Goal: Task Accomplishment & Management: Complete application form

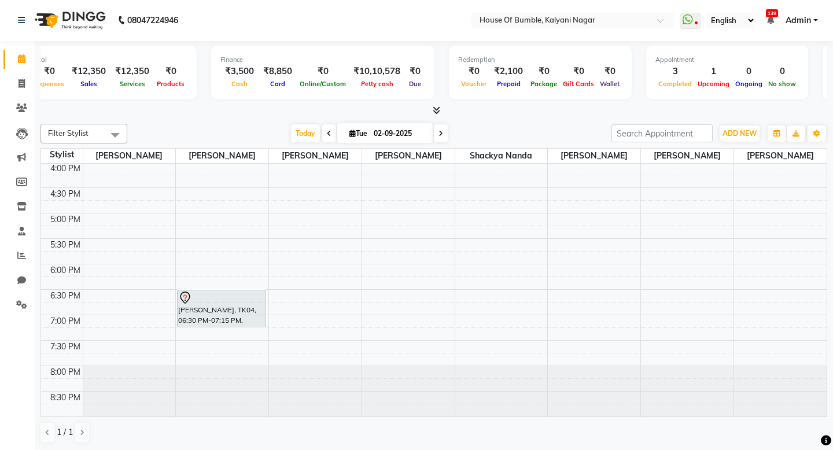
scroll to position [357, 0]
click at [303, 132] on span "Today" at bounding box center [305, 133] width 29 height 18
type input "[DATE]"
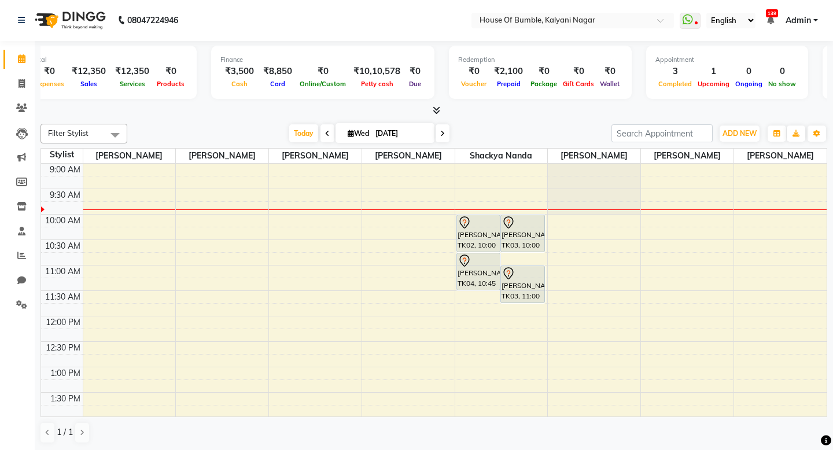
scroll to position [0, 0]
click at [296, 127] on span "Today" at bounding box center [303, 133] width 29 height 18
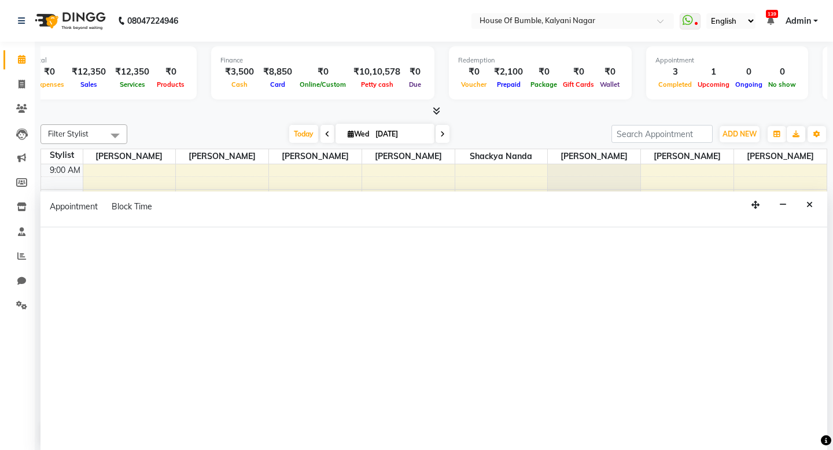
scroll to position [58, 0]
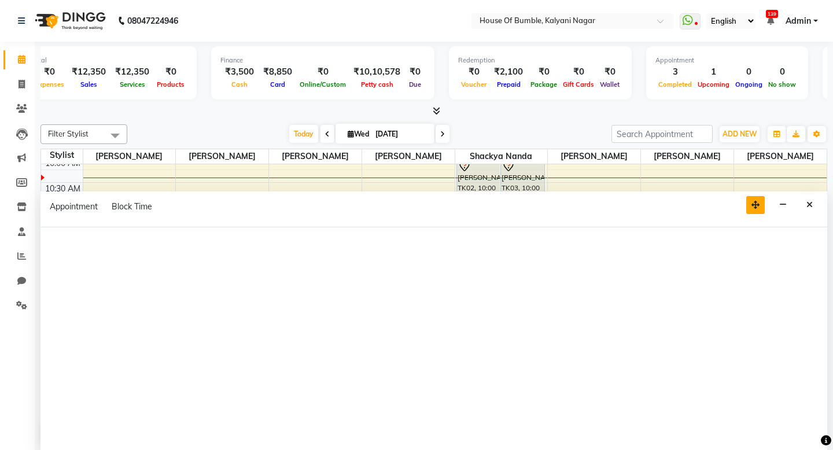
select select "76653"
select select "tentative"
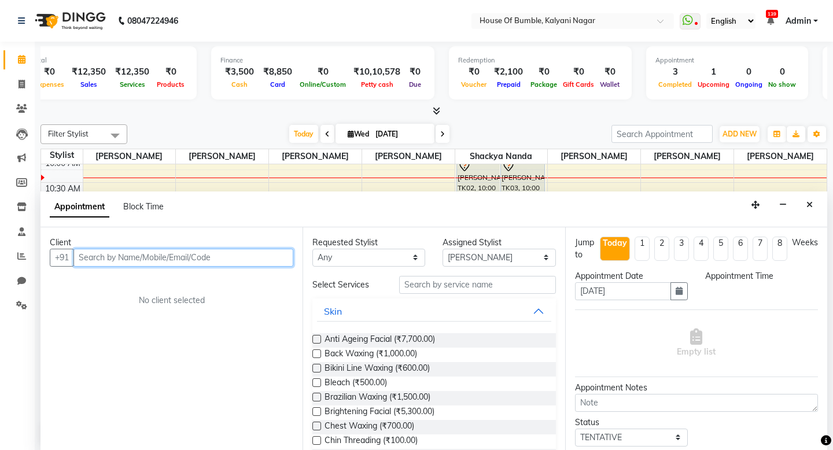
select select "720"
click at [801, 206] on button "Close" at bounding box center [809, 205] width 17 height 18
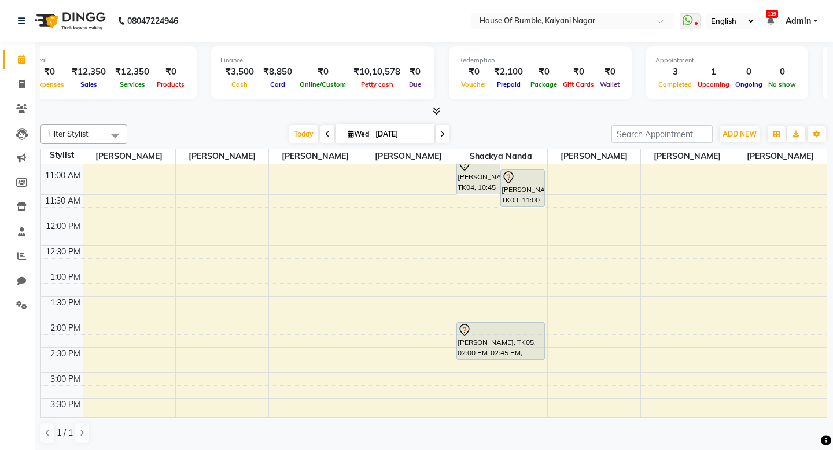
scroll to position [98, 0]
click at [718, 398] on div "9:00 AM 9:30 AM 10:00 AM 10:30 AM 11:00 AM 11:30 AM 12:00 PM 12:30 PM 1:00 PM 1…" at bounding box center [433, 371] width 785 height 610
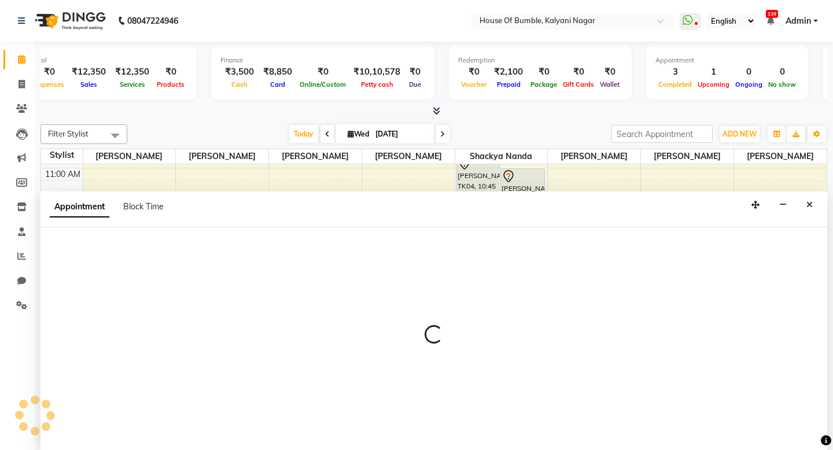
scroll to position [1, 0]
select select "76653"
select select "930"
select select "tentative"
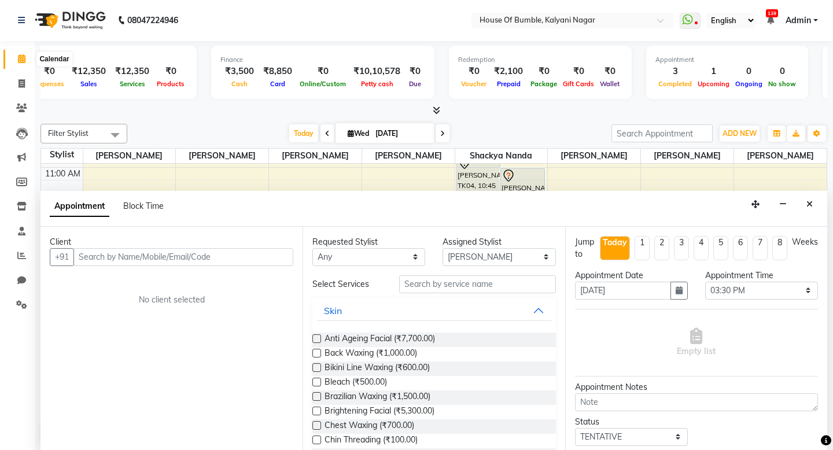
click at [19, 59] on icon at bounding box center [22, 58] width 8 height 9
click at [25, 56] on icon at bounding box center [22, 58] width 8 height 9
click at [811, 204] on icon "Close" at bounding box center [809, 204] width 6 height 8
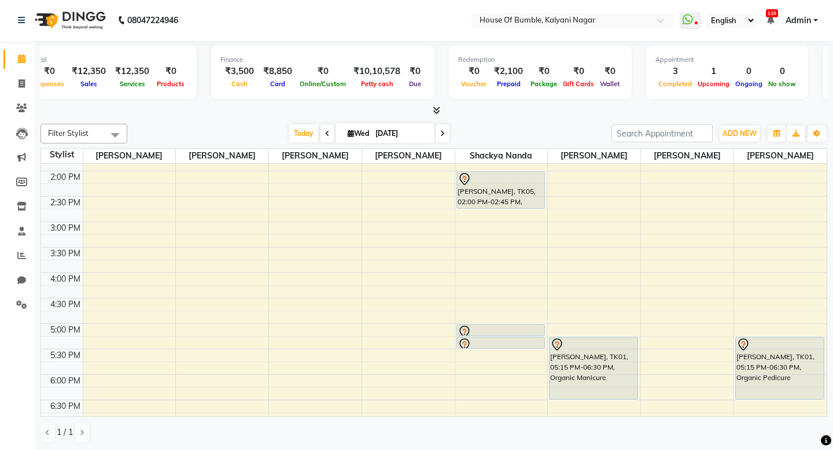
scroll to position [246, 0]
click at [435, 134] on span at bounding box center [442, 133] width 14 height 18
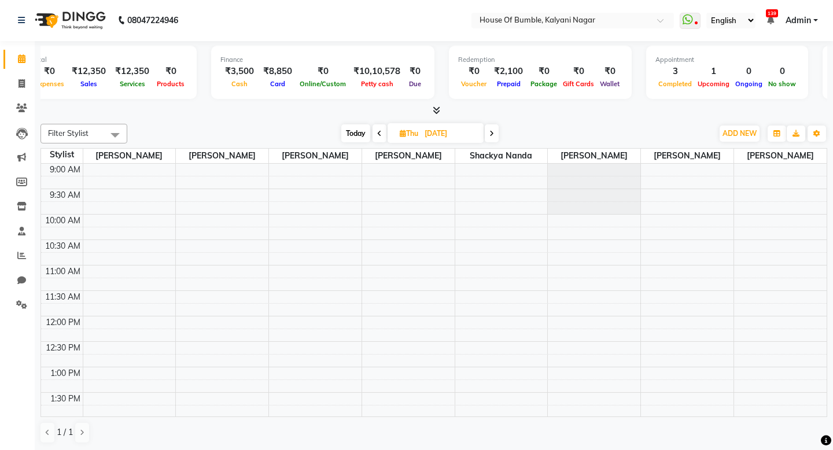
scroll to position [0, 0]
click at [355, 134] on span "Today" at bounding box center [355, 133] width 29 height 18
type input "[DATE]"
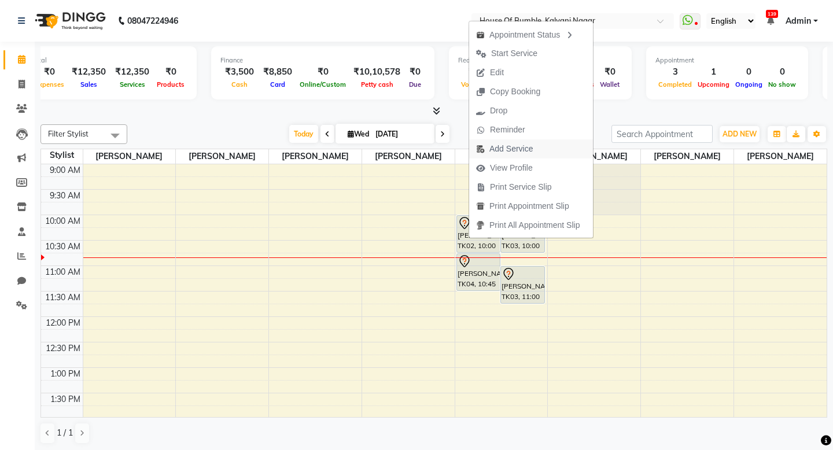
click at [531, 153] on span "Add Service" at bounding box center [510, 149] width 43 height 12
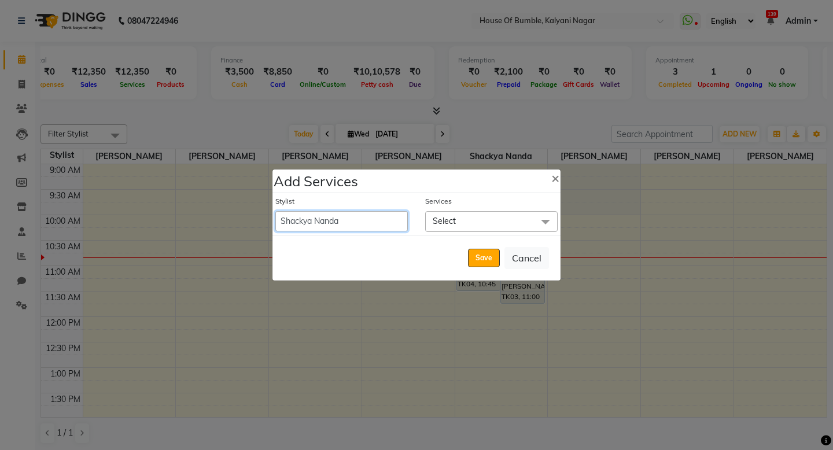
select select "76632"
select select "645"
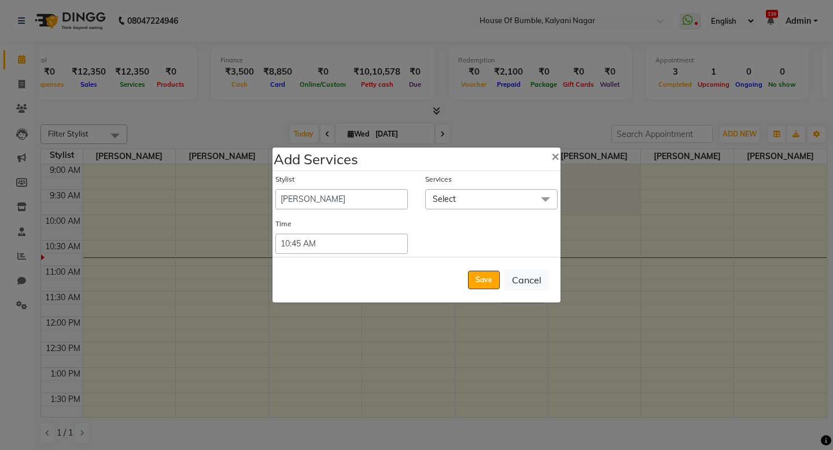
click at [463, 195] on span "Select" at bounding box center [491, 199] width 132 height 20
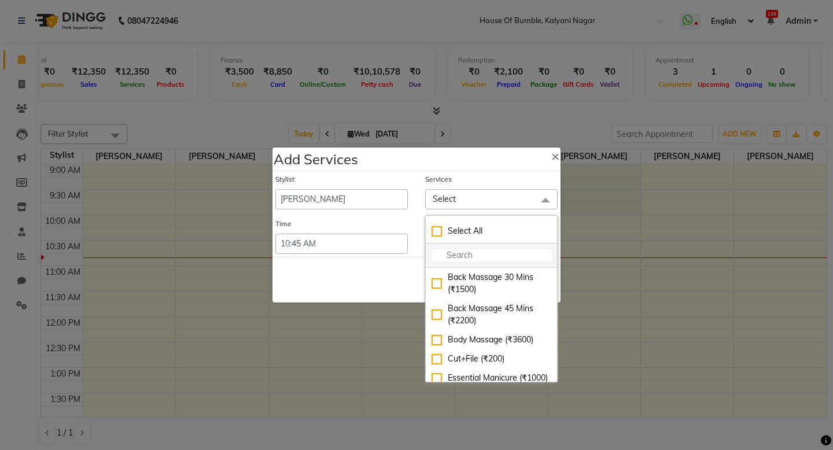
click at [437, 248] on li at bounding box center [491, 255] width 131 height 24
click at [472, 257] on input "multiselect-search" at bounding box center [491, 255] width 120 height 12
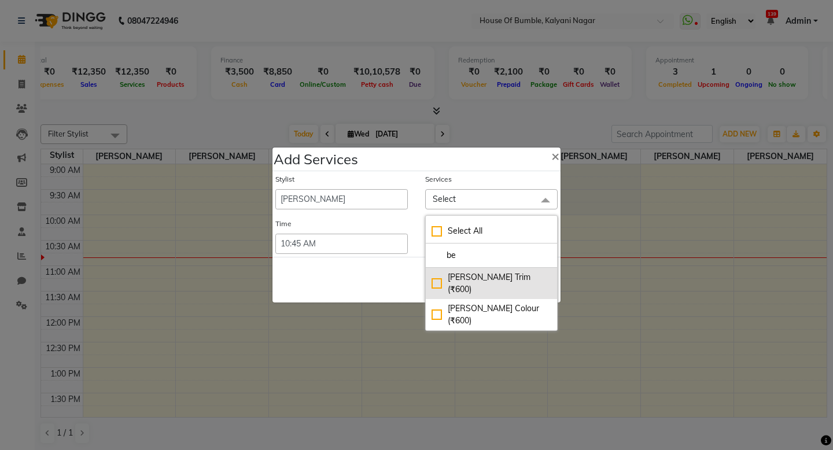
type input "be"
click at [486, 275] on div "[PERSON_NAME] Trim (₹600)" at bounding box center [491, 283] width 120 height 24
checkbox input "true"
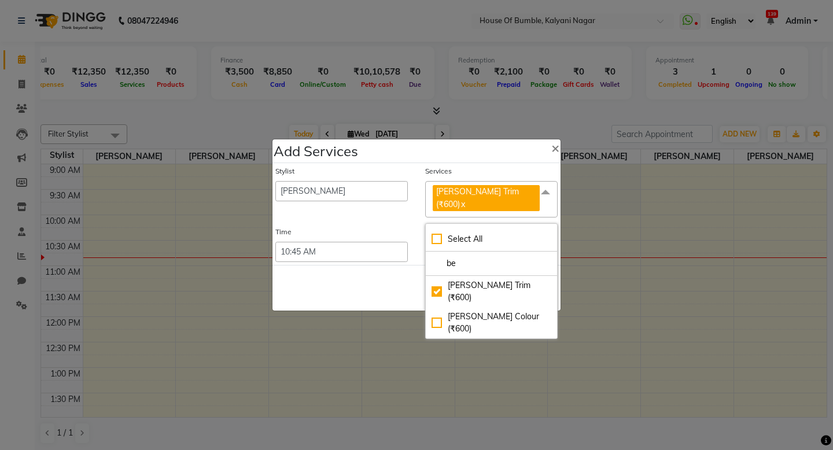
click at [382, 272] on div "Save Cancel" at bounding box center [416, 288] width 288 height 46
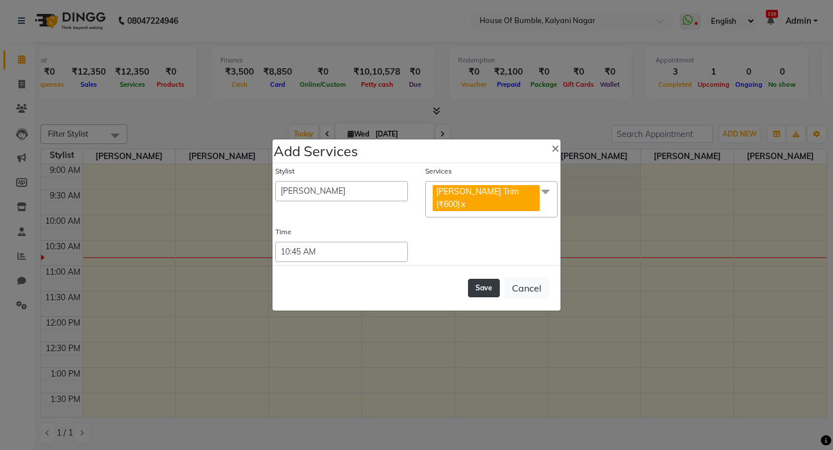
click at [473, 279] on button "Save" at bounding box center [484, 288] width 32 height 19
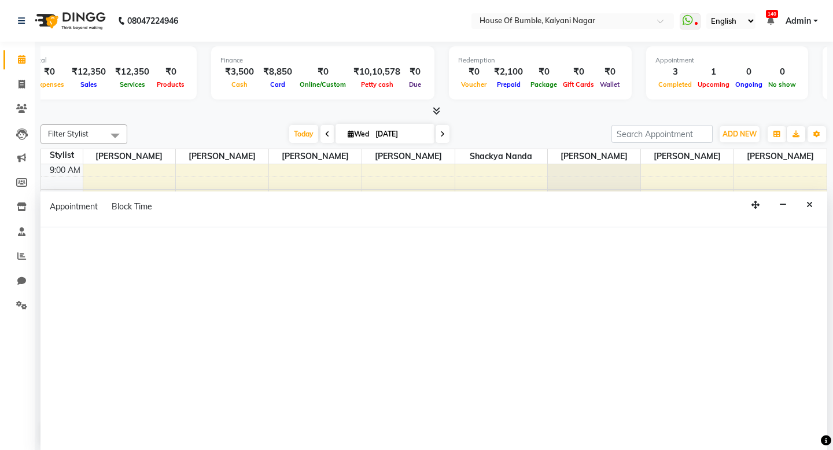
select select "76632"
select select "tentative"
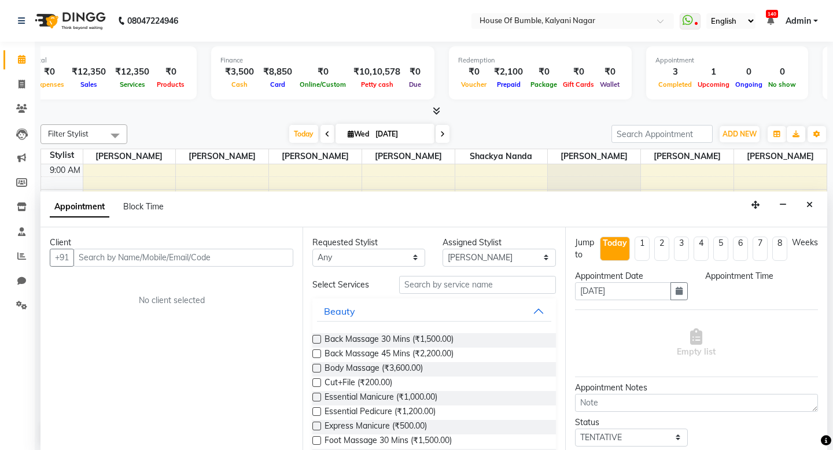
scroll to position [1, 0]
type input "r"
select select "675"
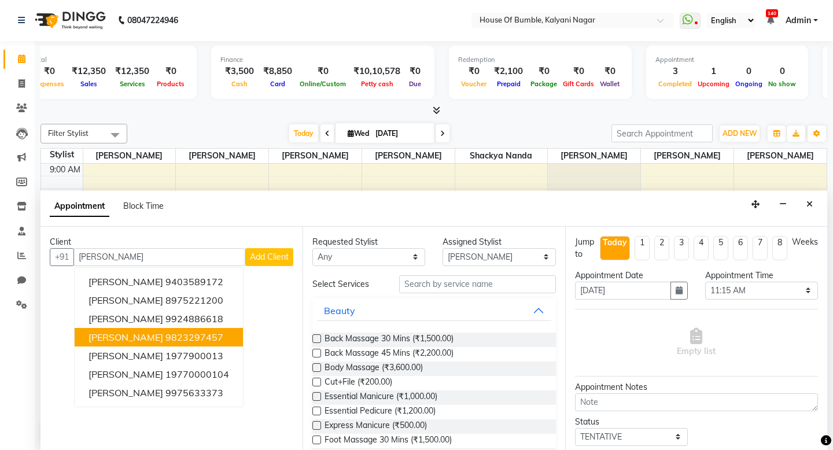
click at [124, 332] on span "[PERSON_NAME]" at bounding box center [125, 337] width 75 height 12
type input "9823297457"
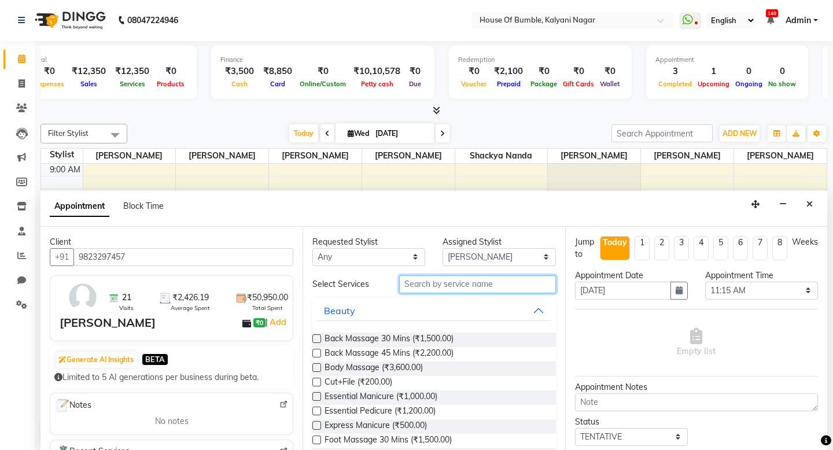
click at [424, 282] on input "text" at bounding box center [477, 284] width 156 height 18
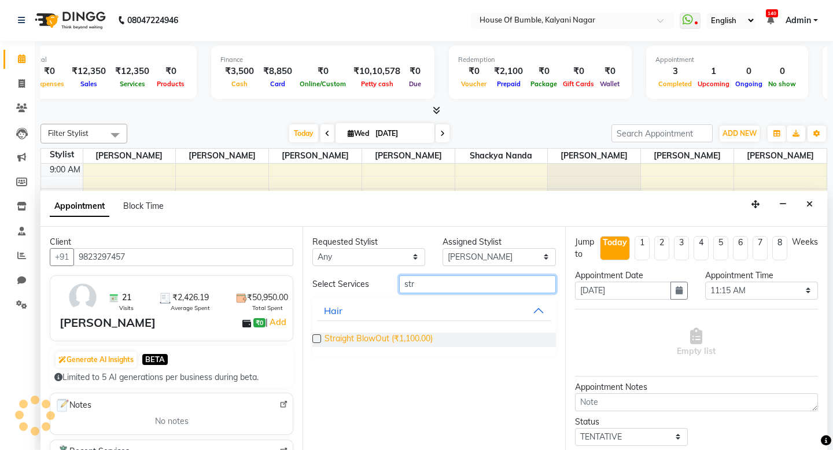
type input "str"
click at [419, 333] on span "Straight BlowOut (₹1,100.00)" at bounding box center [378, 339] width 108 height 14
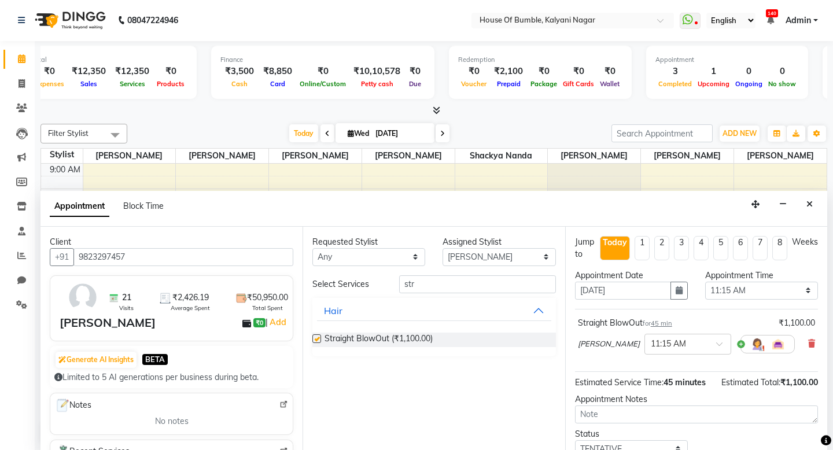
checkbox input "false"
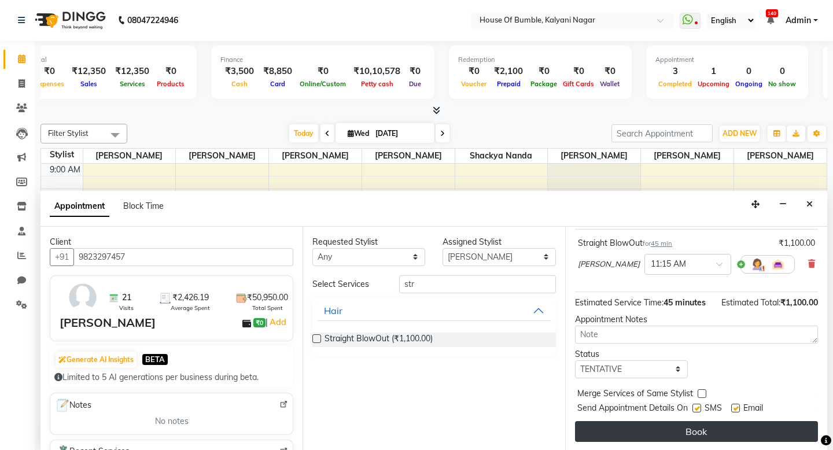
scroll to position [80, 0]
click at [698, 426] on button "Book" at bounding box center [696, 431] width 243 height 21
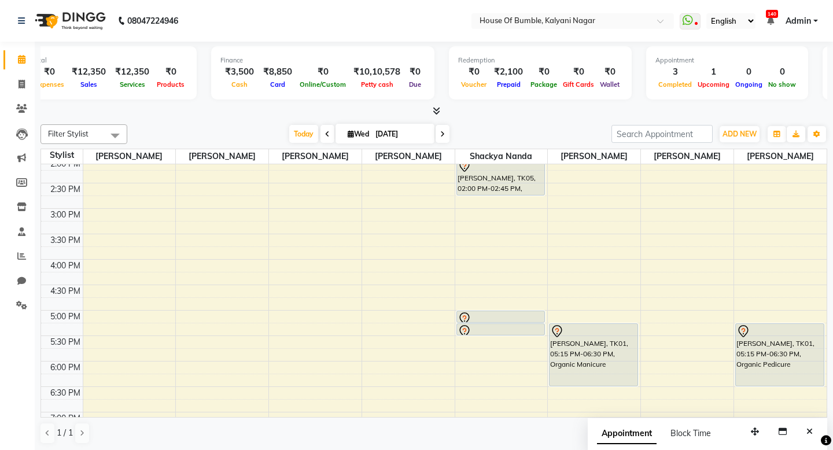
scroll to position [261, 0]
click at [762, 260] on div "9:00 AM 9:30 AM 10:00 AM 10:30 AM 11:00 AM 11:30 AM 12:00 PM 12:30 PM 1:00 PM 1…" at bounding box center [433, 208] width 785 height 610
select select "8247"
select select "tentative"
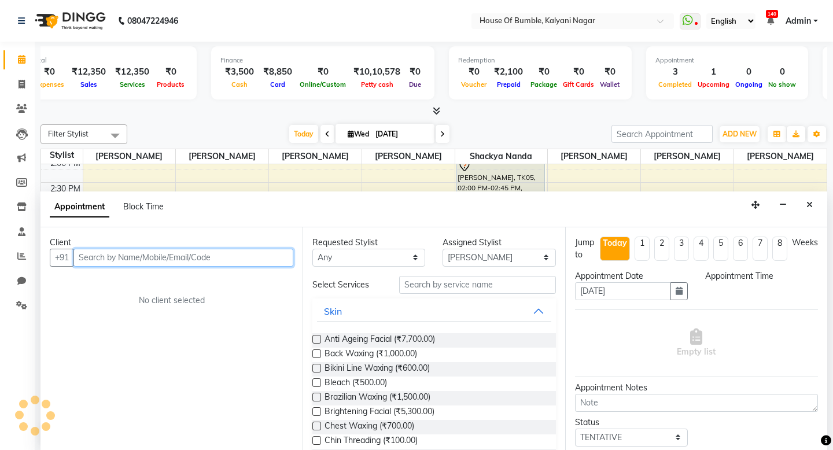
click at [228, 257] on input "text" at bounding box center [183, 258] width 220 height 18
select select "960"
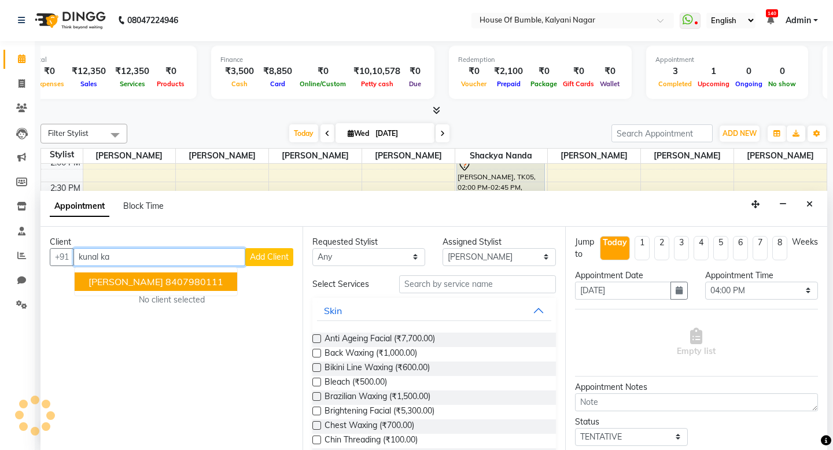
scroll to position [0, 0]
click at [177, 276] on ngb-highlight "8407980111" at bounding box center [194, 282] width 58 height 12
type input "8407980111"
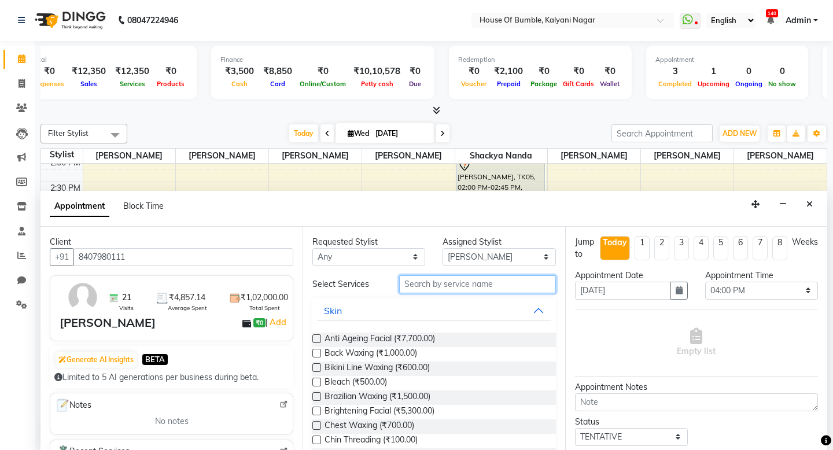
click at [450, 286] on input "text" at bounding box center [477, 284] width 156 height 18
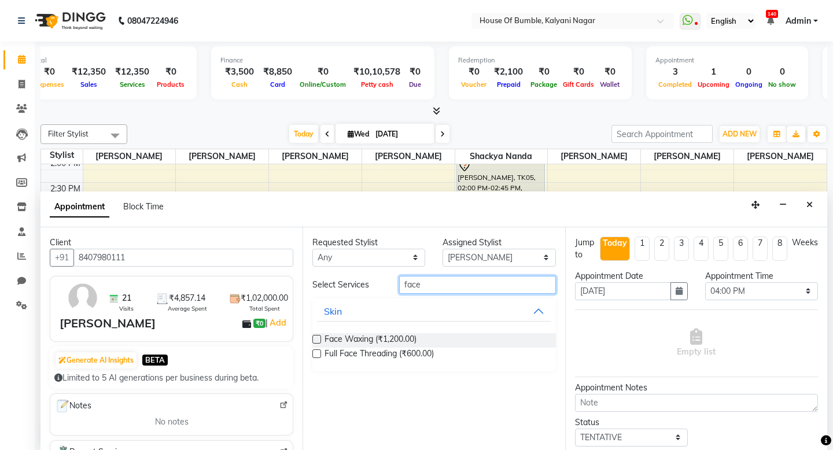
scroll to position [1, 0]
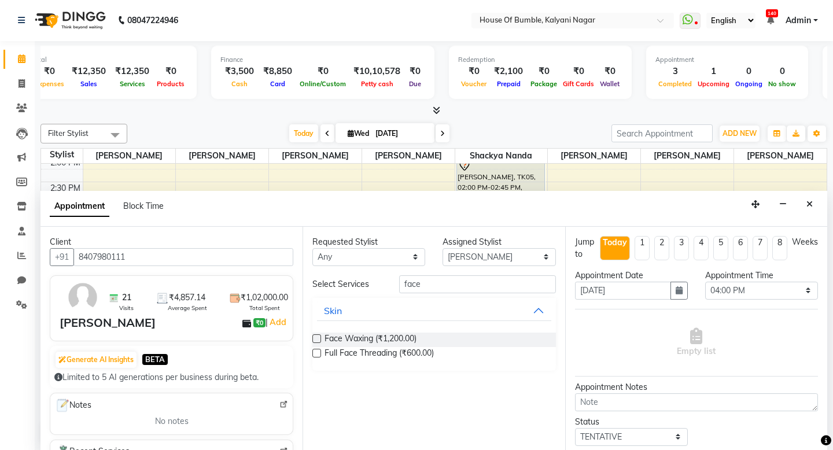
click at [525, 306] on button "Skin" at bounding box center [434, 310] width 234 height 21
click at [524, 304] on button "Skin" at bounding box center [434, 310] width 234 height 21
click at [541, 306] on button "Skin" at bounding box center [434, 310] width 234 height 21
click at [482, 287] on input "face" at bounding box center [477, 284] width 156 height 18
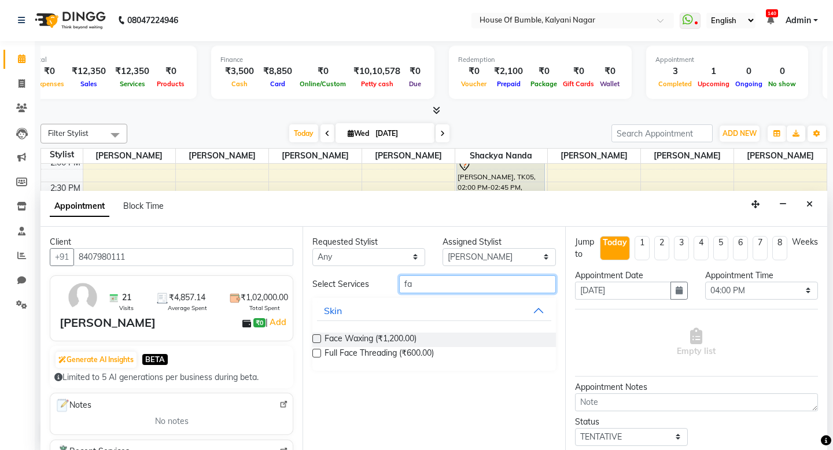
type input "f"
type input "e"
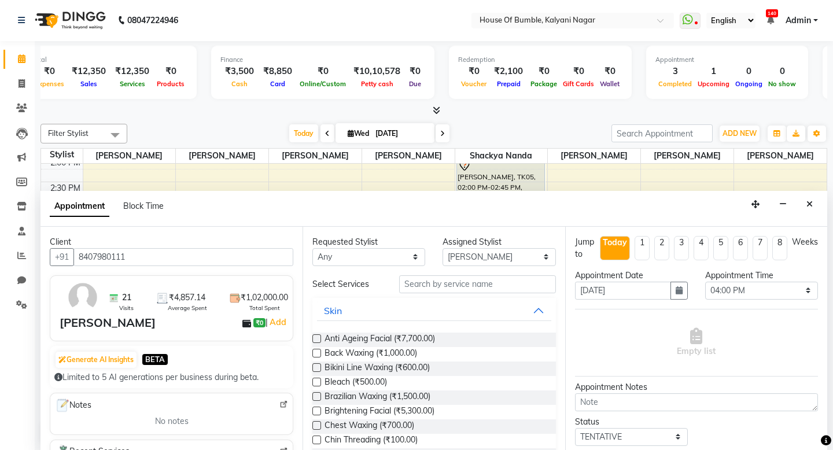
click at [533, 308] on button "Skin" at bounding box center [434, 310] width 234 height 21
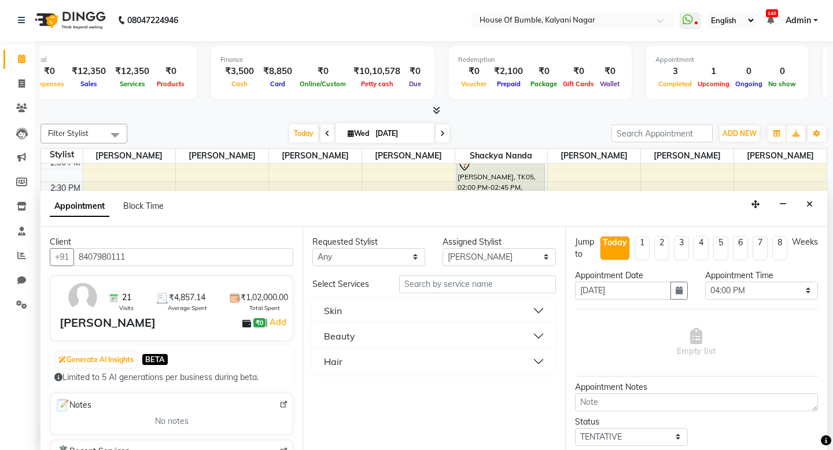
click at [436, 331] on button "Beauty" at bounding box center [434, 336] width 234 height 21
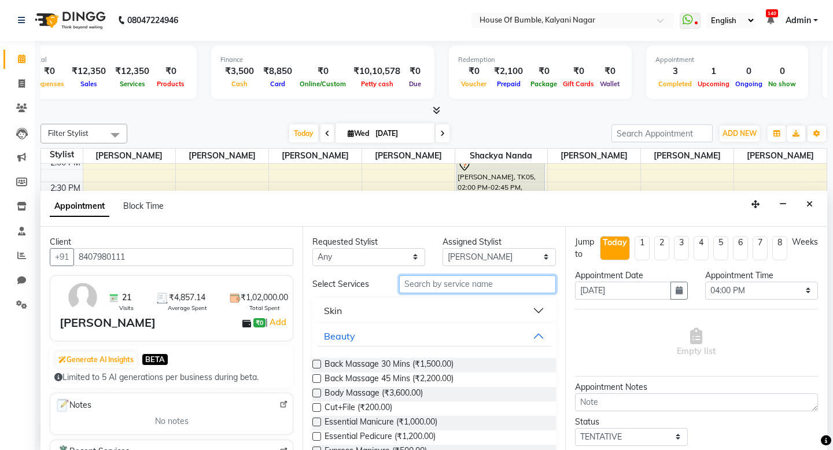
click at [445, 279] on input "text" at bounding box center [477, 284] width 156 height 18
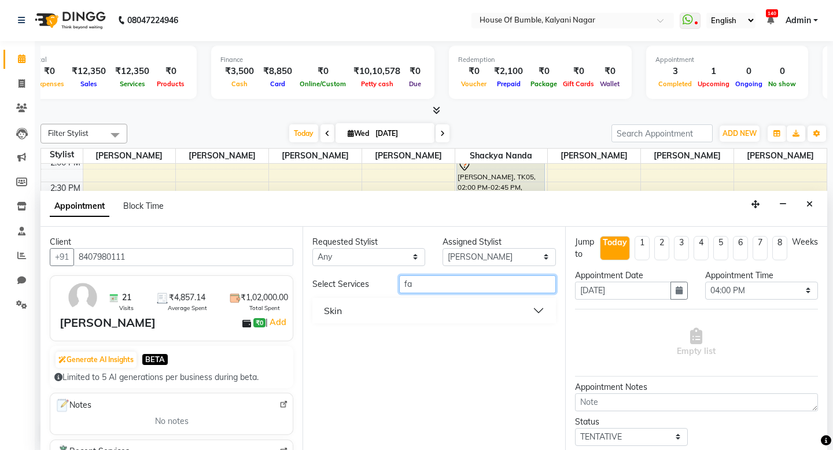
type input "f"
type input "chin"
click at [512, 308] on button "Skin" at bounding box center [434, 310] width 234 height 21
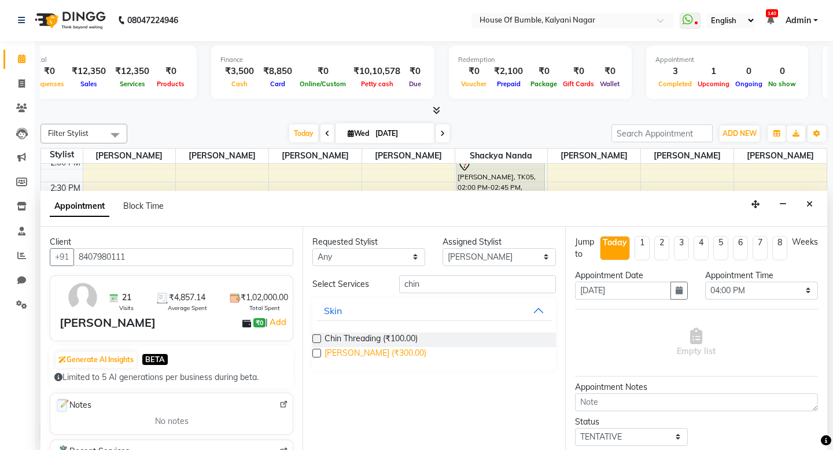
click at [387, 351] on span "[PERSON_NAME] (₹300.00)" at bounding box center [375, 354] width 102 height 14
checkbox input "false"
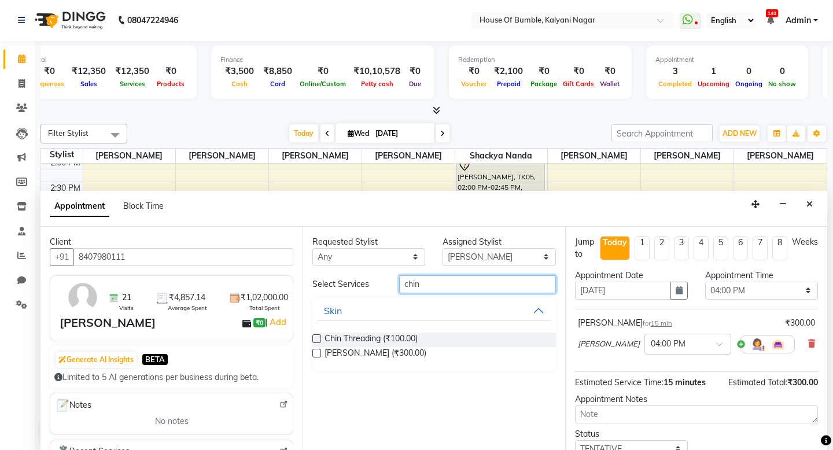
click at [476, 286] on input "chin" at bounding box center [477, 284] width 156 height 18
type input "c"
type input "nose"
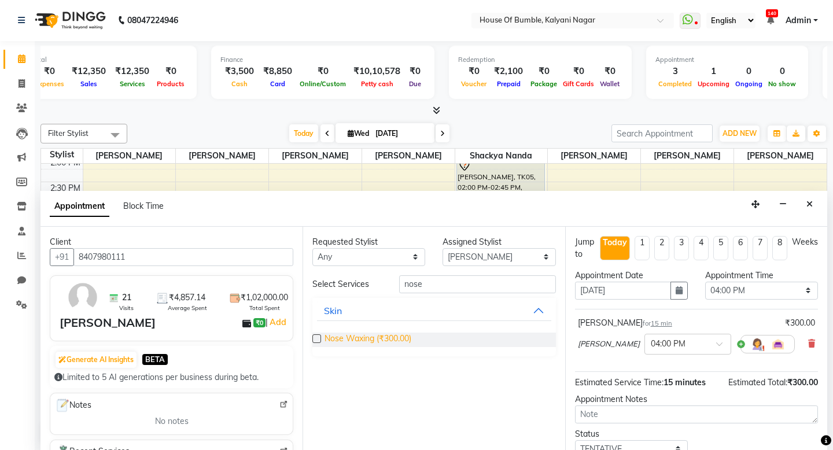
click at [385, 339] on span "Nose Waxing (₹300.00)" at bounding box center [367, 339] width 87 height 14
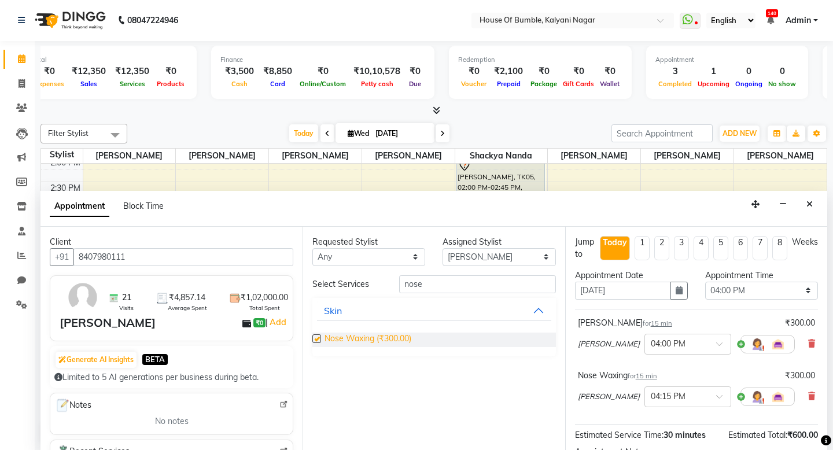
checkbox input "false"
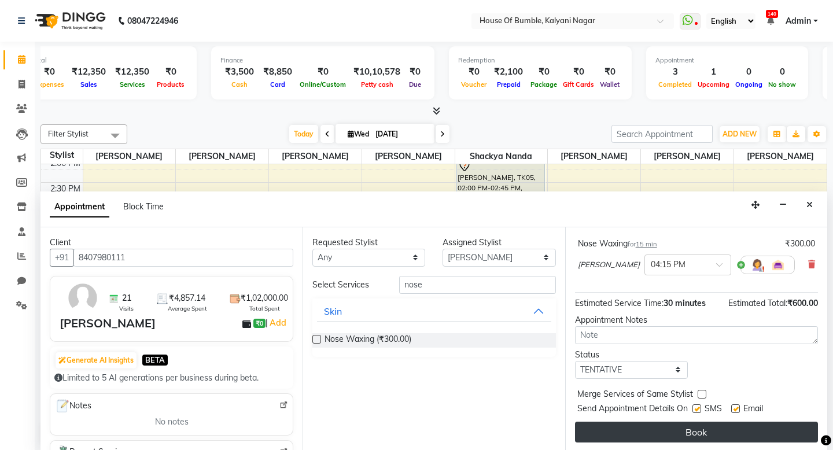
scroll to position [132, 0]
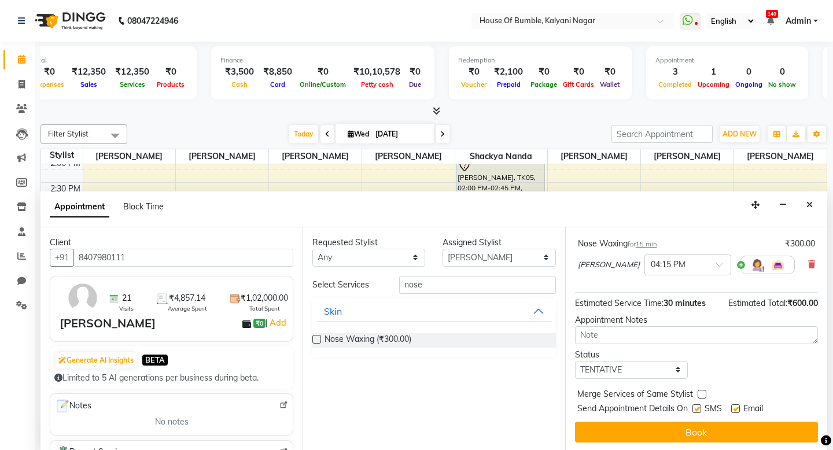
click at [650, 425] on button "Book" at bounding box center [696, 432] width 243 height 21
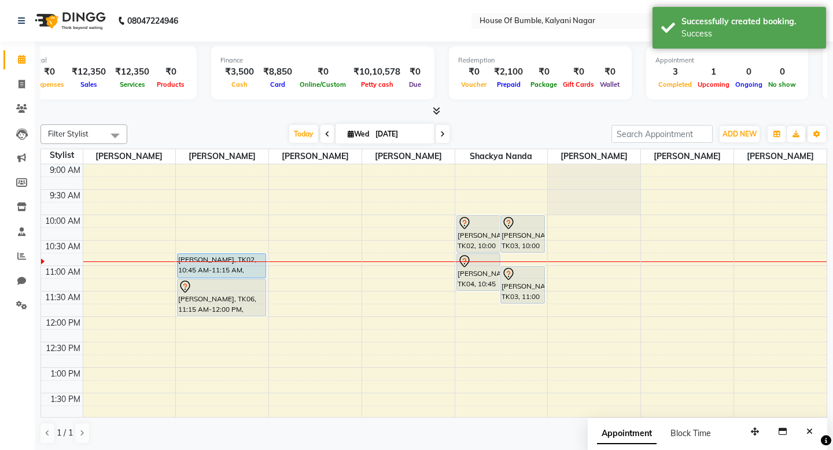
scroll to position [0, 0]
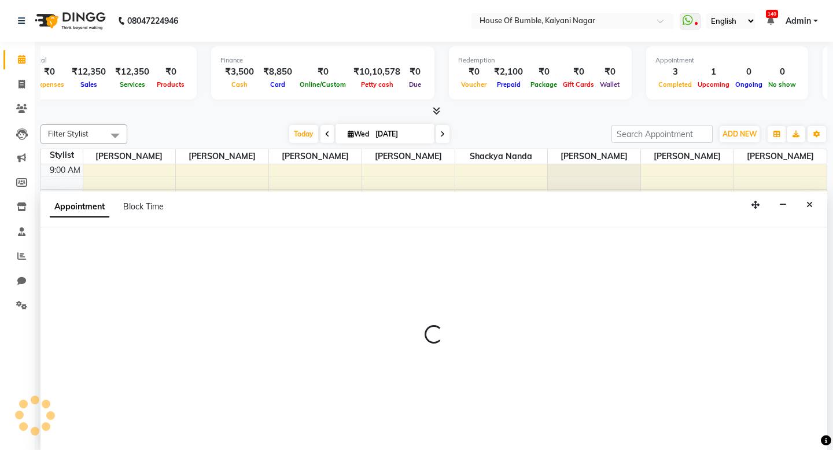
select select "8247"
select select "tentative"
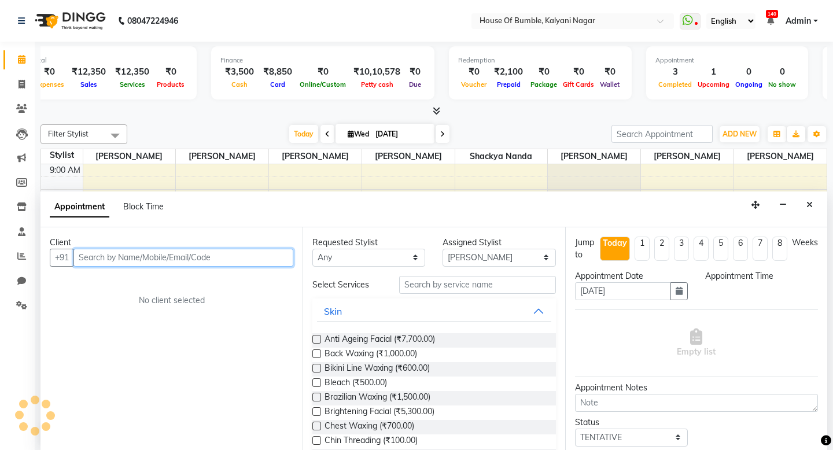
select select "660"
click at [217, 253] on input "text" at bounding box center [183, 258] width 220 height 18
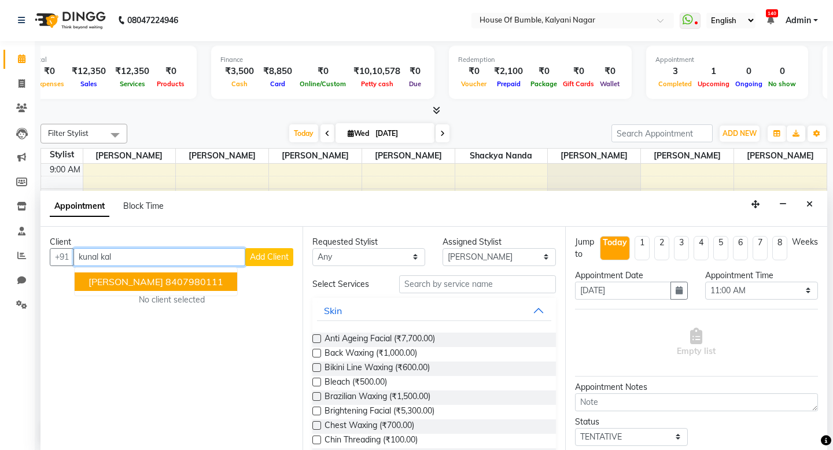
click at [165, 284] on ngb-highlight "8407980111" at bounding box center [194, 282] width 58 height 12
type input "8407980111"
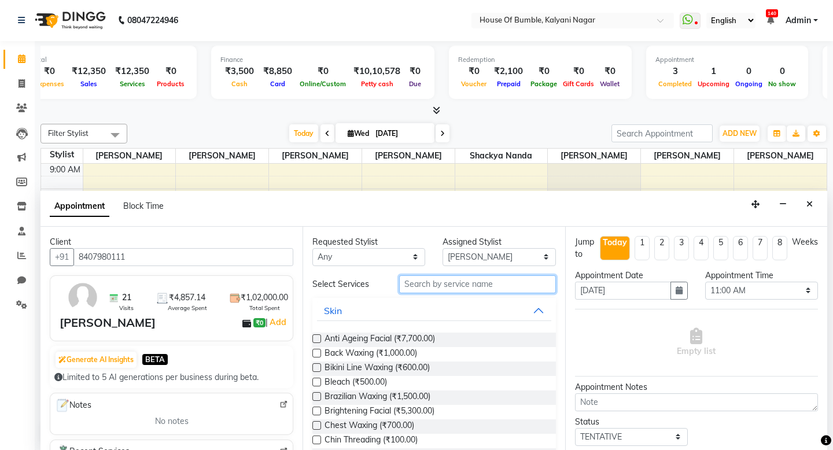
click at [437, 289] on input "text" at bounding box center [477, 284] width 156 height 18
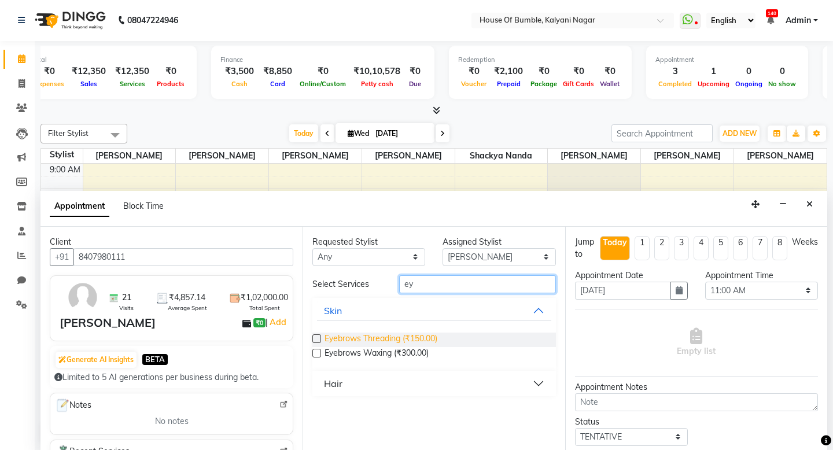
type input "ey"
click at [389, 342] on span "Eyebrows Threading (₹150.00)" at bounding box center [380, 339] width 113 height 14
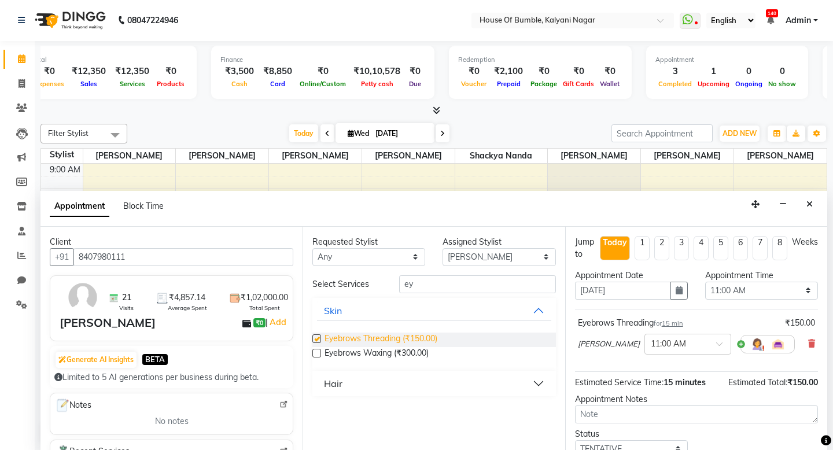
checkbox input "false"
click at [430, 279] on input "ey" at bounding box center [477, 284] width 156 height 18
type input "e"
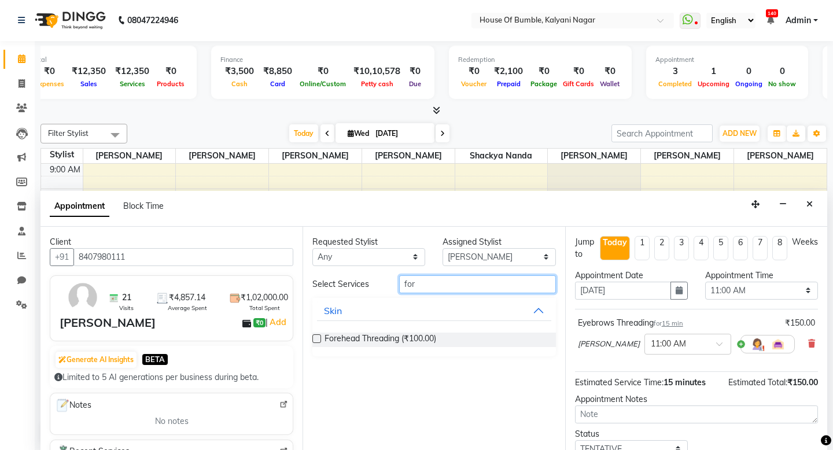
scroll to position [0, 0]
type input "for"
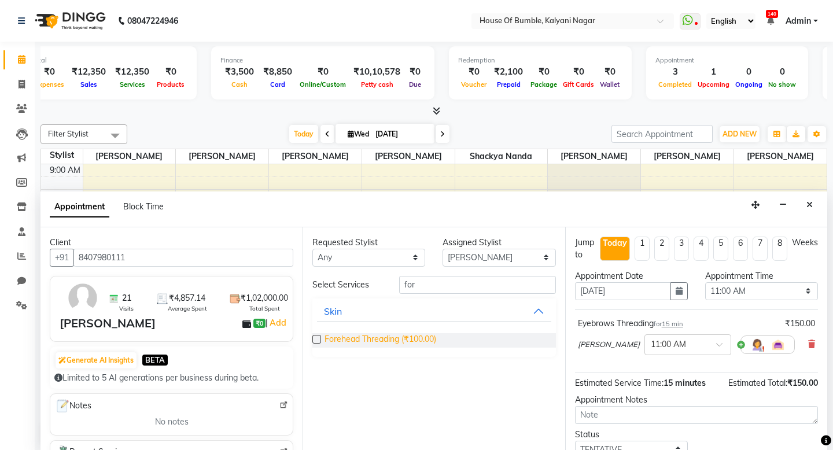
click at [389, 336] on span "Forehead Threading (₹100.00)" at bounding box center [380, 340] width 112 height 14
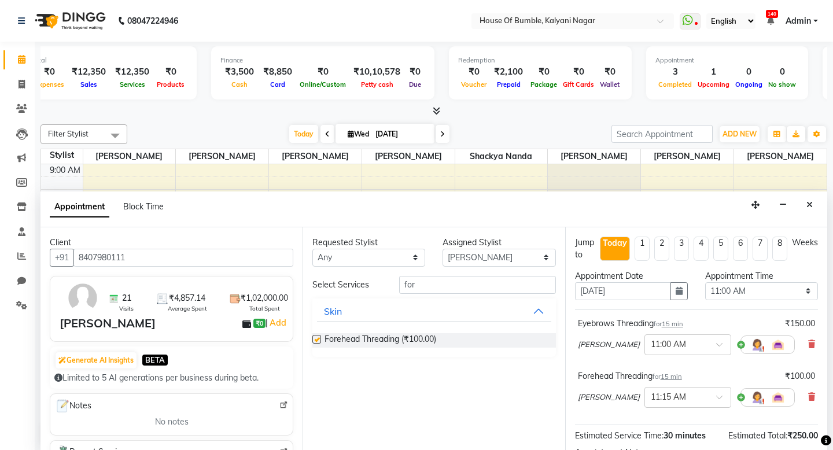
checkbox input "false"
click at [456, 287] on input "for" at bounding box center [477, 285] width 156 height 18
type input "f"
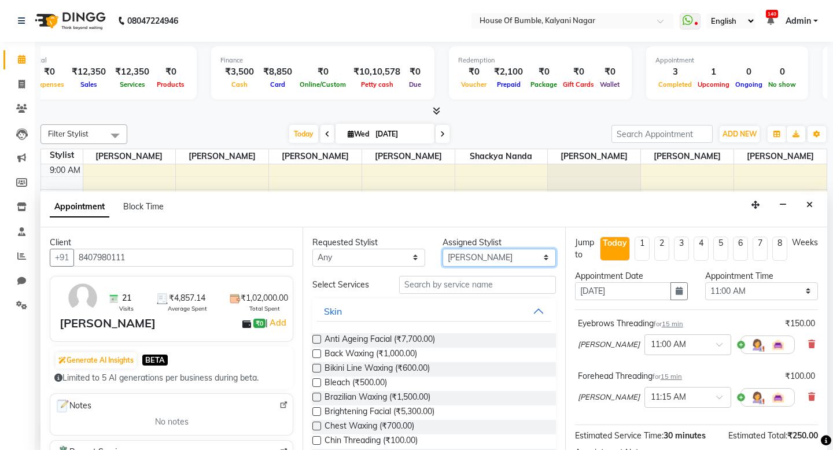
select select "9480"
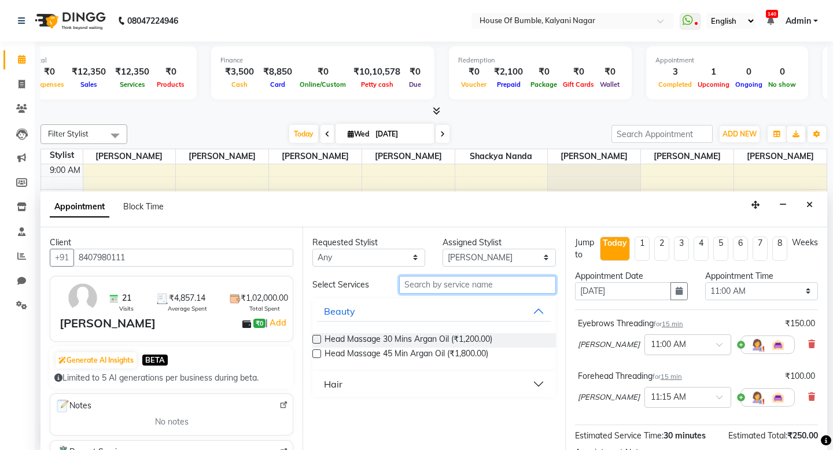
click at [452, 280] on input "text" at bounding box center [477, 285] width 156 height 18
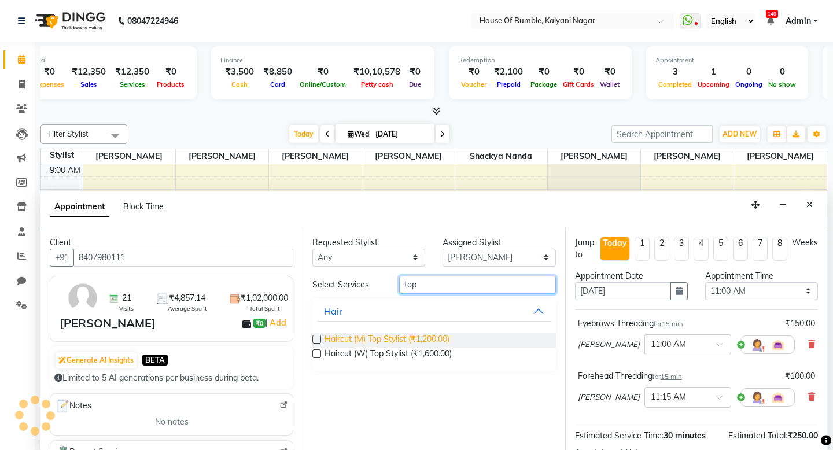
type input "top"
click at [430, 338] on span "Haircut (M) Top Stylist (₹1,200.00)" at bounding box center [386, 340] width 125 height 14
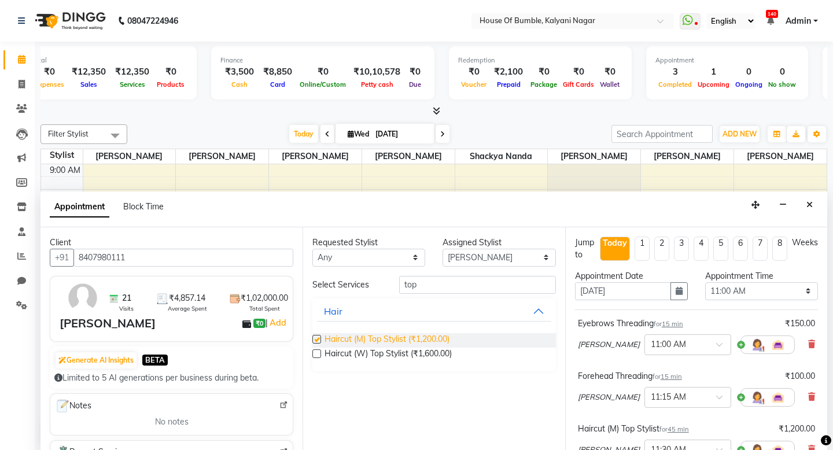
checkbox input "false"
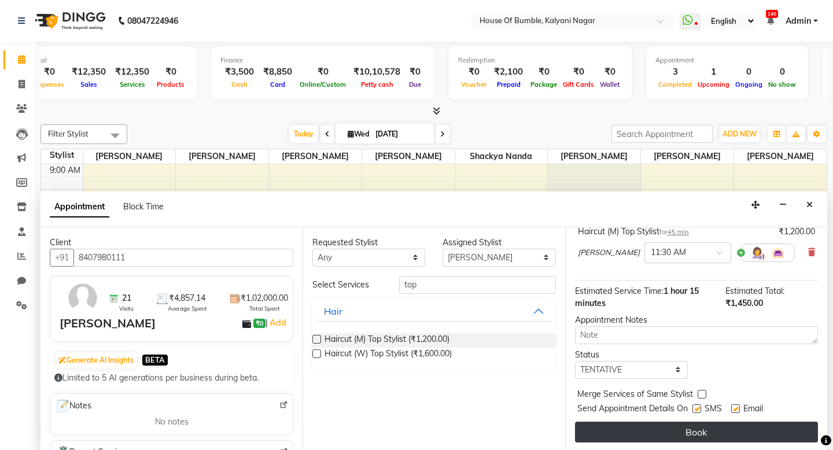
scroll to position [197, 0]
click at [709, 430] on button "Book" at bounding box center [696, 432] width 243 height 21
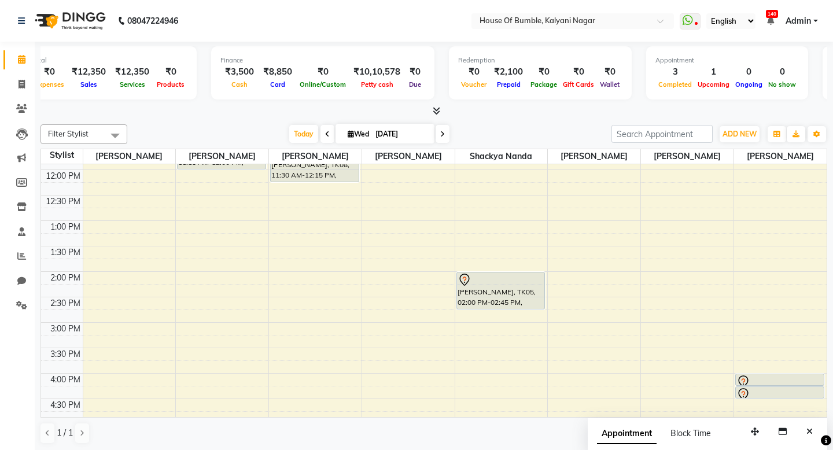
scroll to position [149, 0]
